Goal: Task Accomplishment & Management: Use online tool/utility

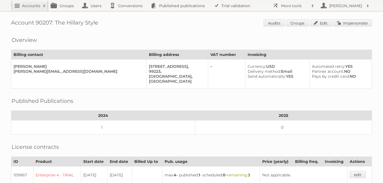
click at [26, 6] on h2 "Accounts" at bounding box center [31, 6] width 18 height 6
type input"] "price shoes"
click at [127, 14] on input "Search" at bounding box center [131, 18] width 8 height 8
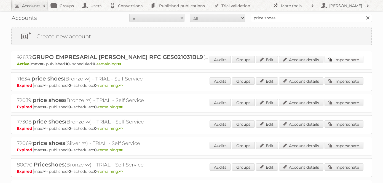
click at [338, 60] on link "Impersonate" at bounding box center [344, 59] width 39 height 7
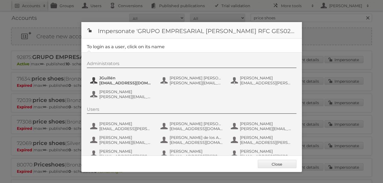
click at [112, 82] on span "[EMAIL_ADDRESS][DOMAIN_NAME]" at bounding box center [125, 83] width 53 height 5
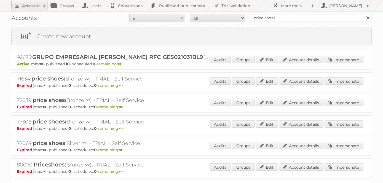
click at [276, 21] on input "price shoes" at bounding box center [311, 18] width 121 height 8
type input "gorjana"
click at [363, 14] on input "Search" at bounding box center [367, 18] width 8 height 8
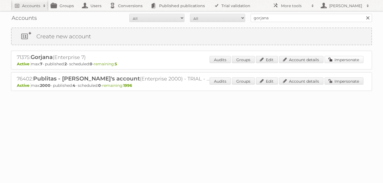
click at [342, 56] on link "Impersonate" at bounding box center [344, 59] width 39 height 7
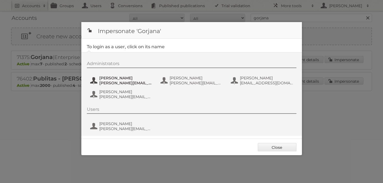
click at [118, 77] on span "Alana Schuppert" at bounding box center [125, 78] width 53 height 5
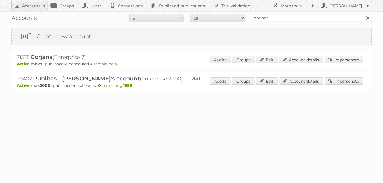
click at [299, 21] on input "gorjana" at bounding box center [311, 18] width 121 height 8
type input "price shoes"
click at [363, 14] on input "Search" at bounding box center [367, 18] width 8 height 8
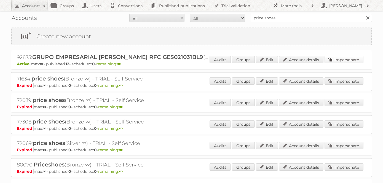
click at [342, 58] on link "Impersonate" at bounding box center [344, 59] width 39 height 7
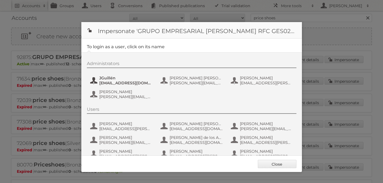
click at [117, 81] on span "[EMAIL_ADDRESS][DOMAIN_NAME]" at bounding box center [125, 83] width 53 height 5
